Goal: Check status: Check status

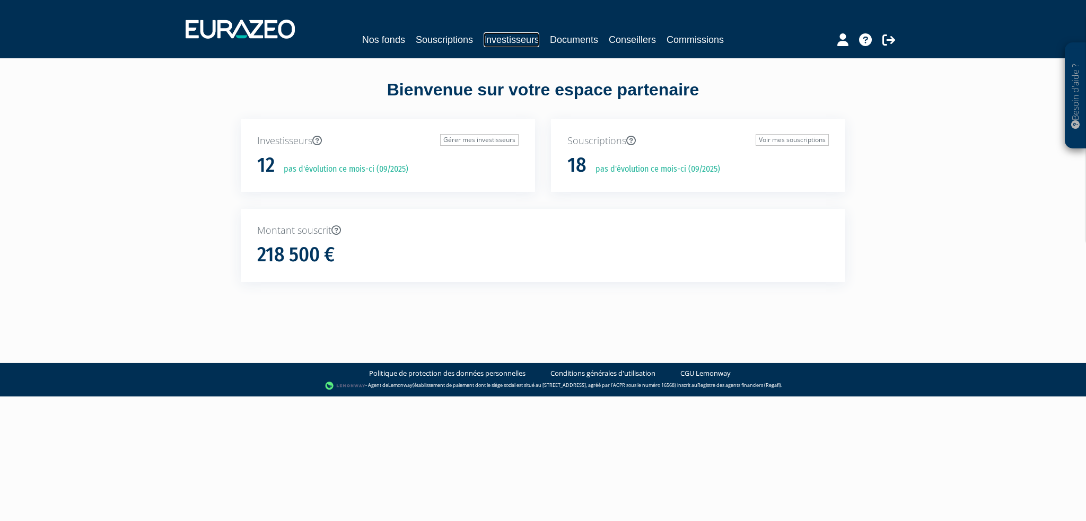
click at [505, 36] on link "Investisseurs" at bounding box center [512, 39] width 56 height 15
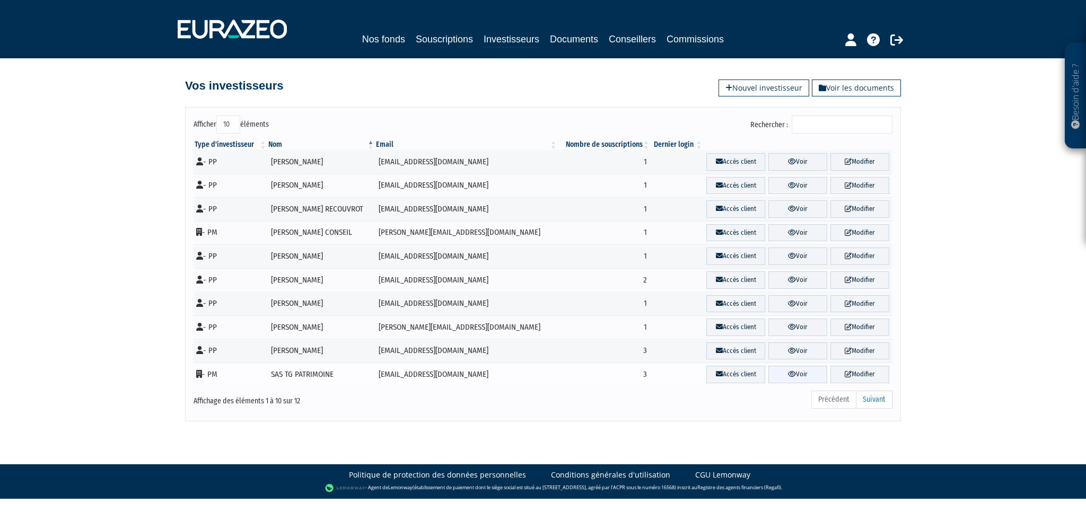
click at [792, 375] on link "Voir" at bounding box center [797, 374] width 59 height 17
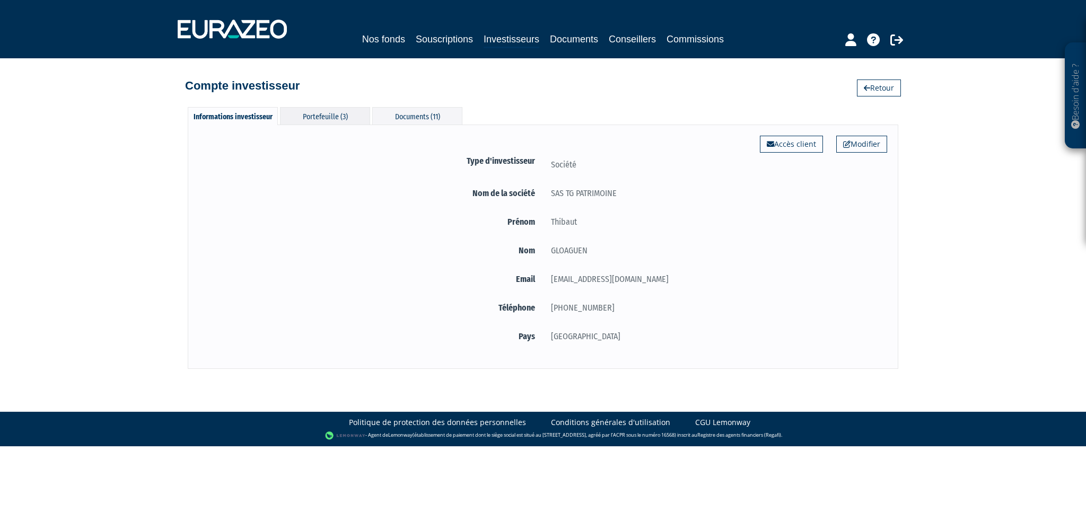
click at [327, 115] on div "Portefeuille (3)" at bounding box center [325, 115] width 90 height 17
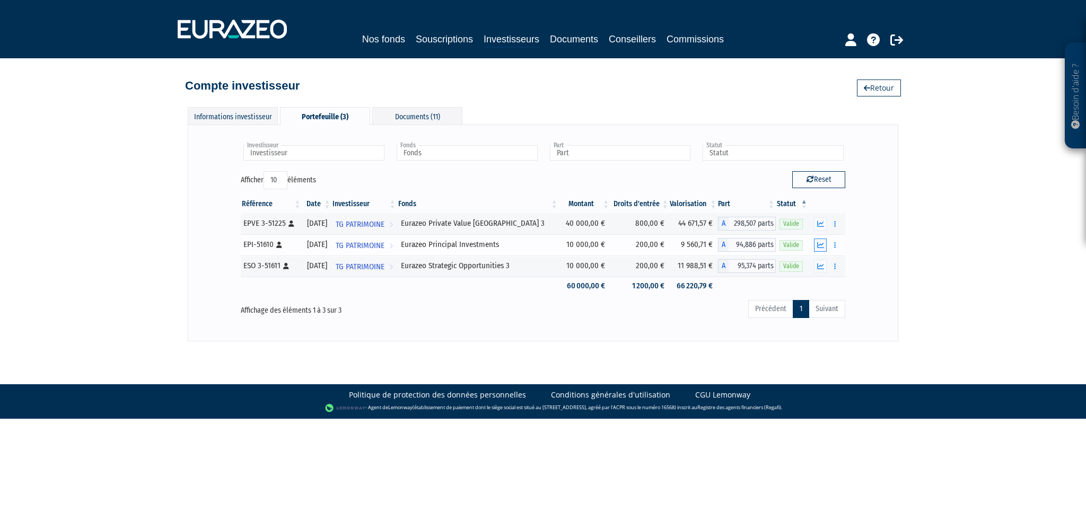
click at [820, 249] on button "button" at bounding box center [820, 245] width 13 height 13
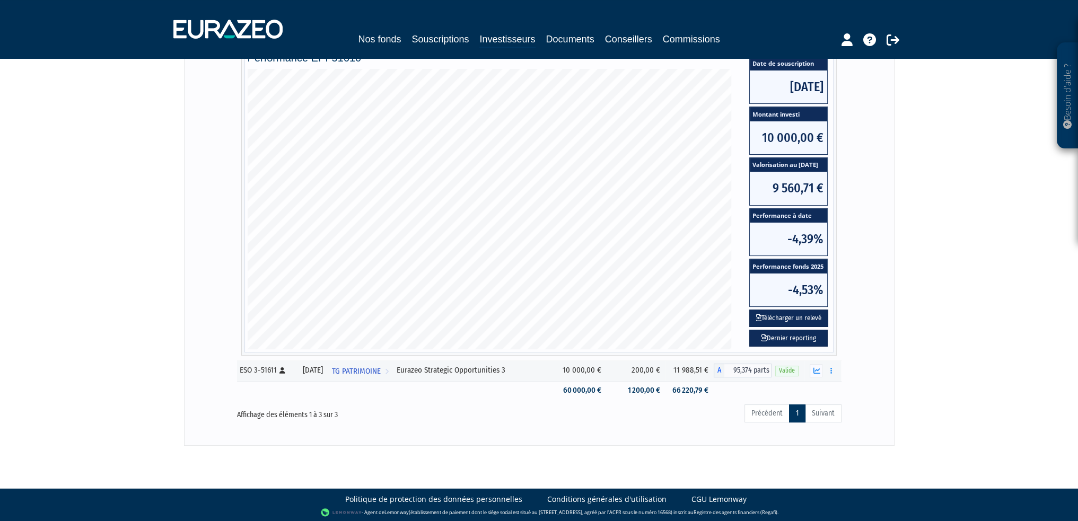
scroll to position [225, 0]
click at [817, 370] on icon "button" at bounding box center [816, 370] width 7 height 7
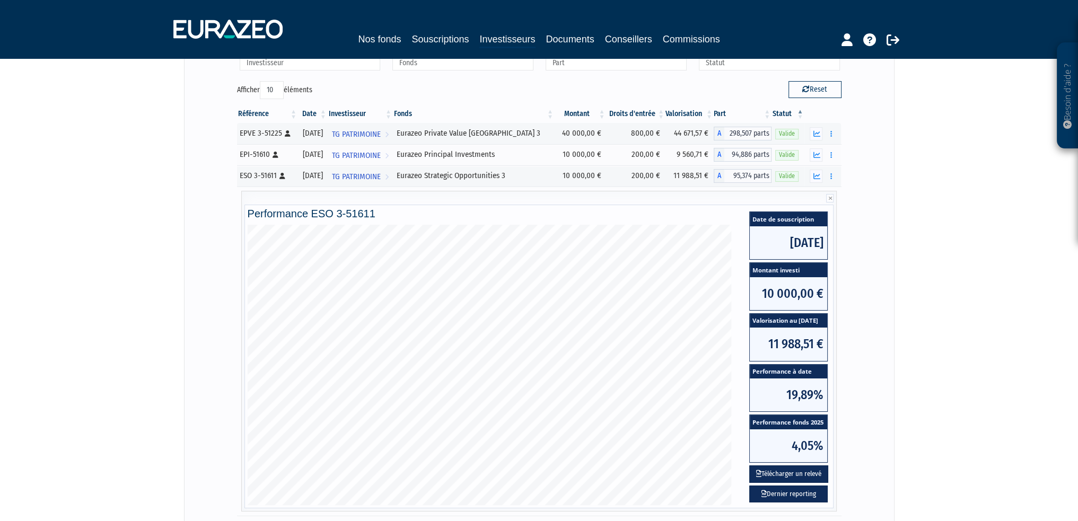
scroll to position [0, 0]
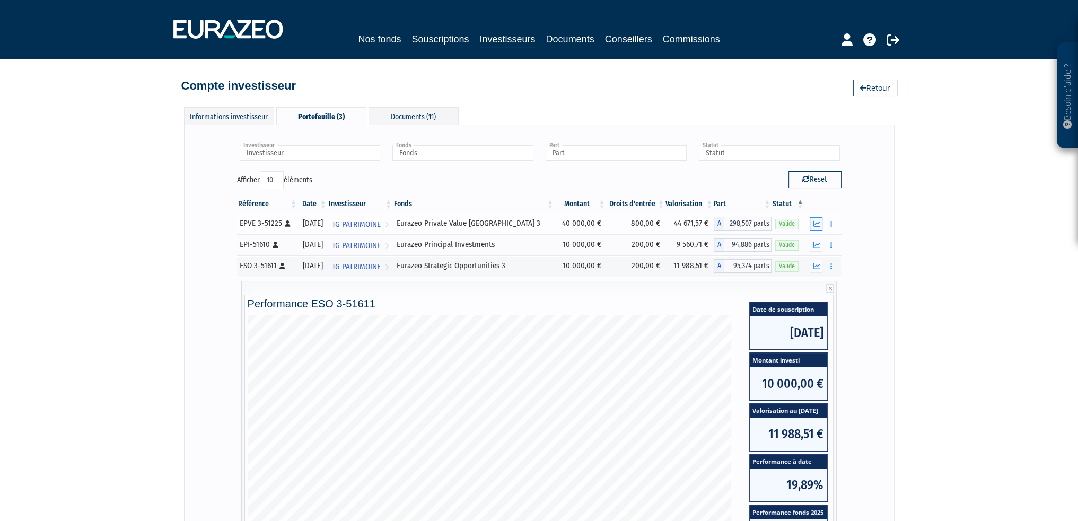
click at [814, 223] on icon "button" at bounding box center [816, 224] width 7 height 7
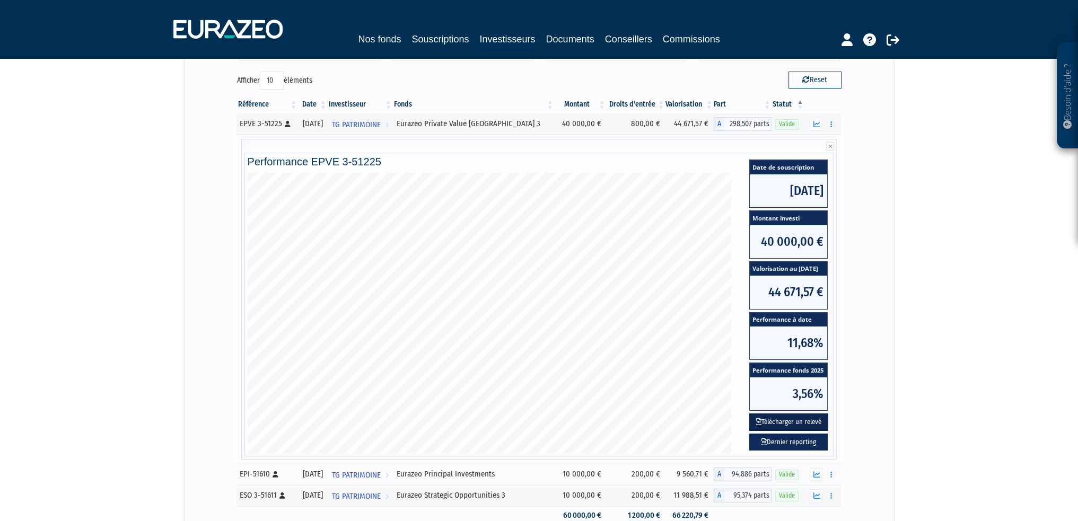
scroll to position [106, 0]
